Goal: Book appointment/travel/reservation

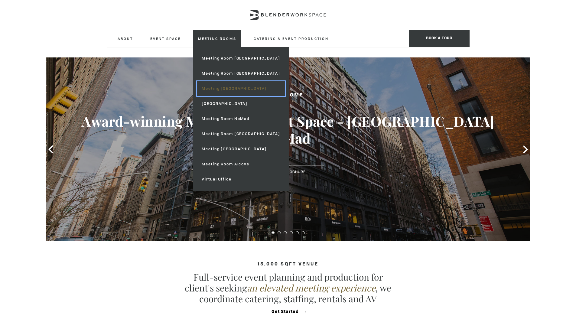
click at [206, 87] on link "Meeting [GEOGRAPHIC_DATA]" at bounding box center [241, 88] width 88 height 15
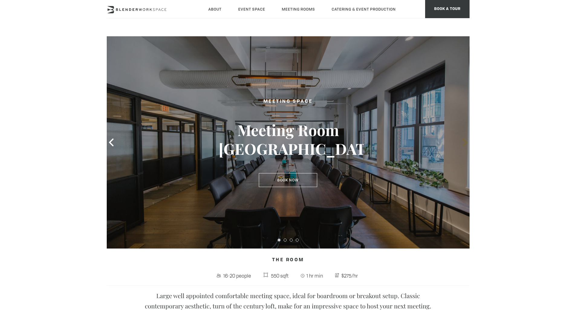
click at [467, 143] on icon at bounding box center [465, 142] width 8 height 8
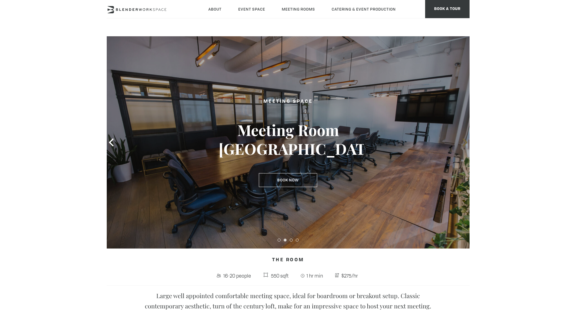
click at [467, 143] on icon at bounding box center [465, 142] width 8 height 8
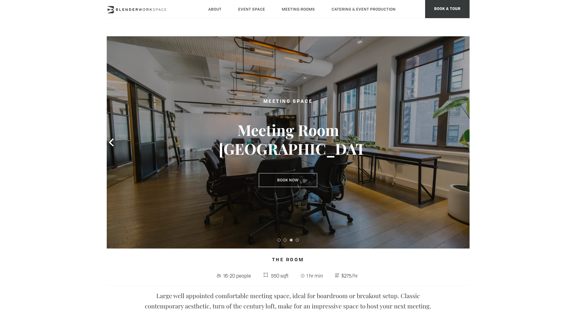
click at [467, 143] on icon at bounding box center [465, 142] width 8 height 8
